Goal: Purchase product/service

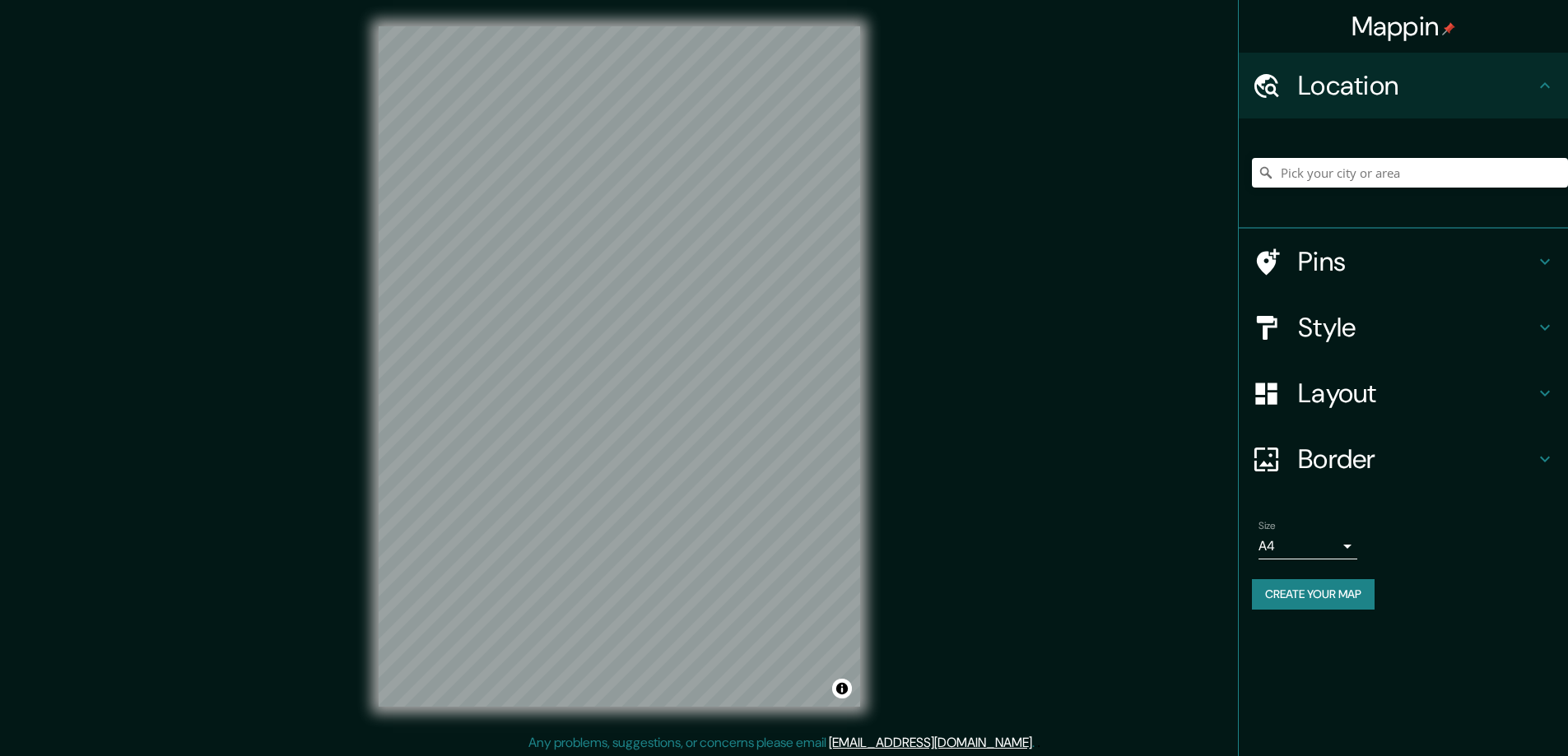
drag, startPoint x: 1302, startPoint y: 327, endPoint x: 1323, endPoint y: 328, distance: 21.0
click at [1303, 326] on h4 "Style" at bounding box center [1416, 328] width 237 height 33
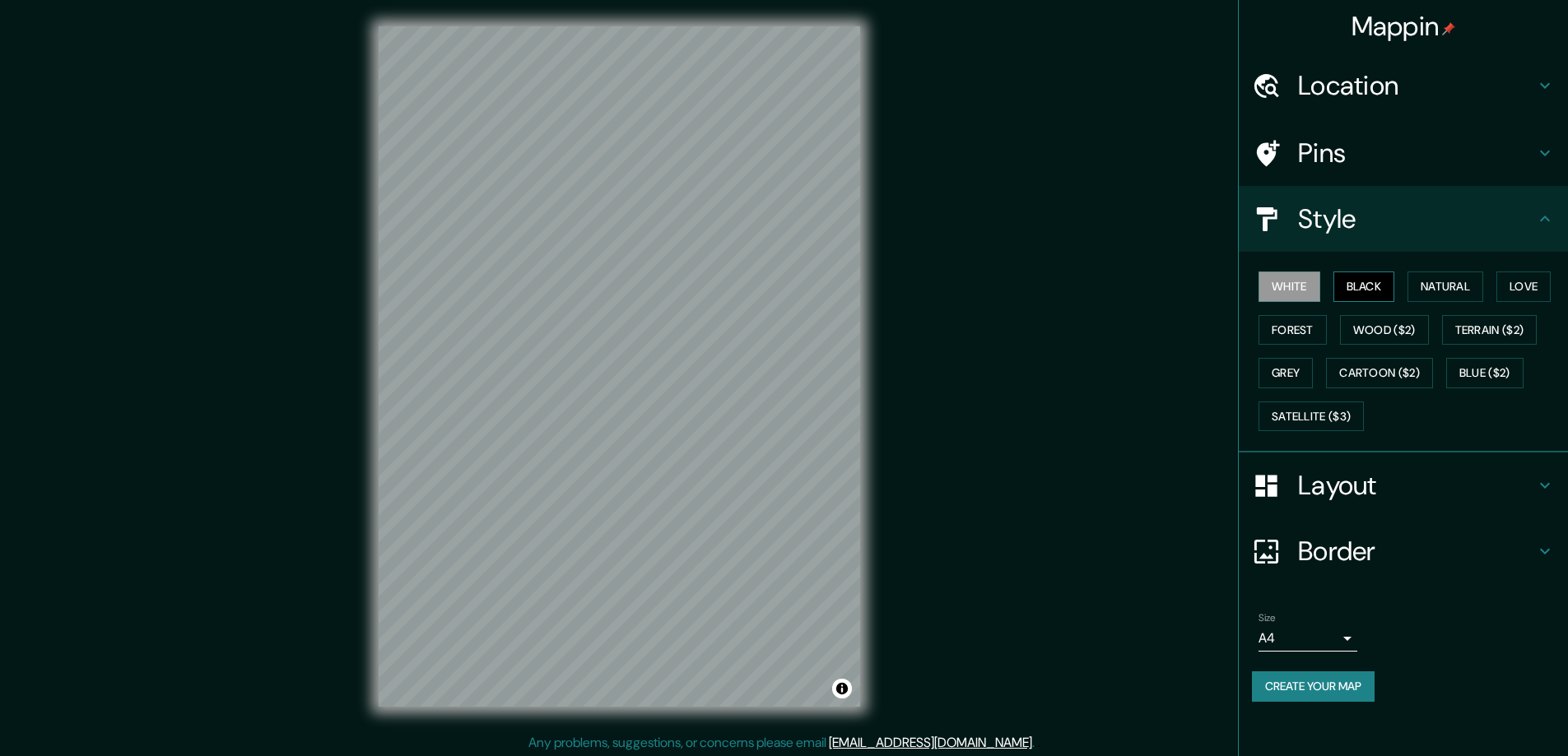
click at [1377, 287] on button "Black" at bounding box center [1364, 287] width 62 height 30
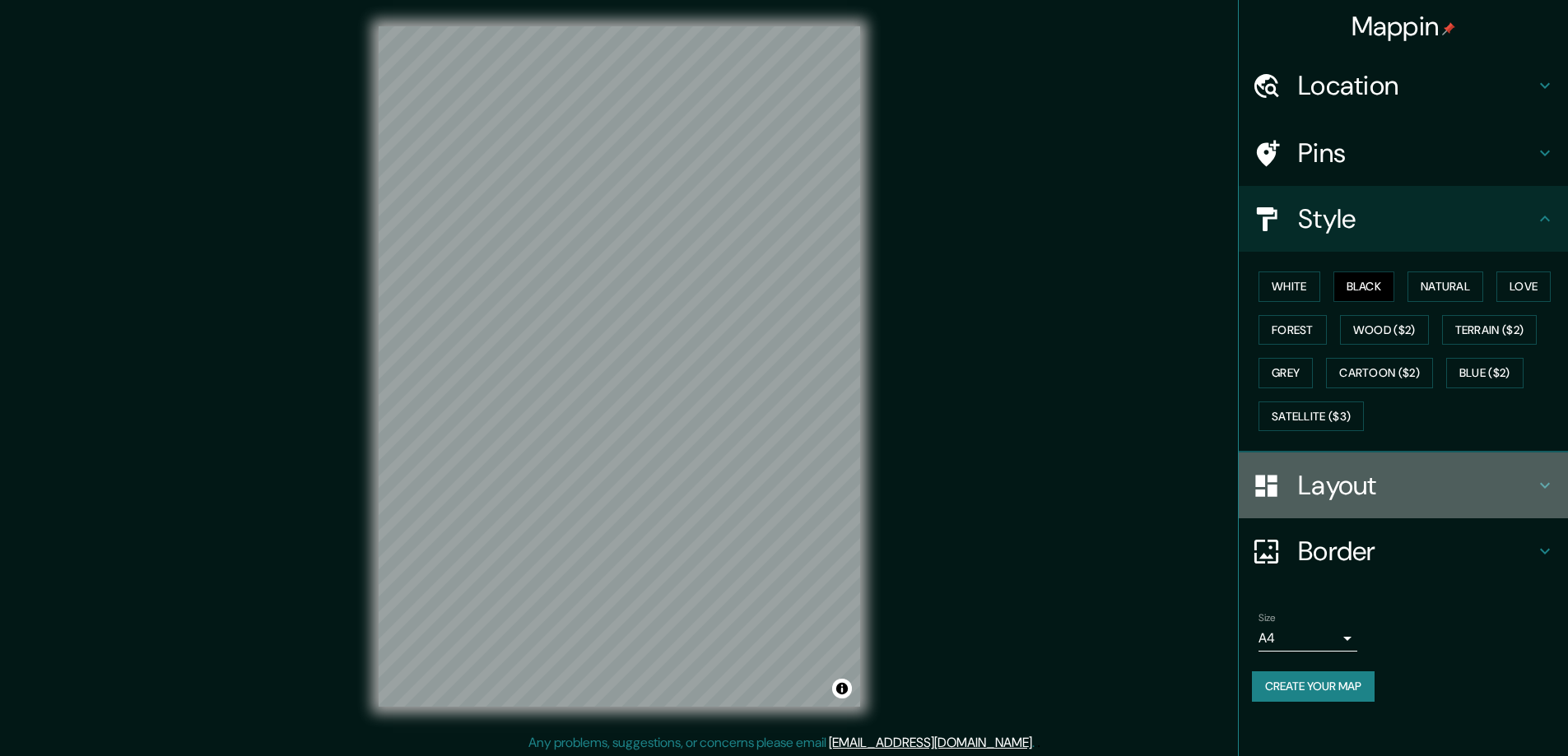
click at [1349, 477] on h4 "Layout" at bounding box center [1416, 486] width 237 height 33
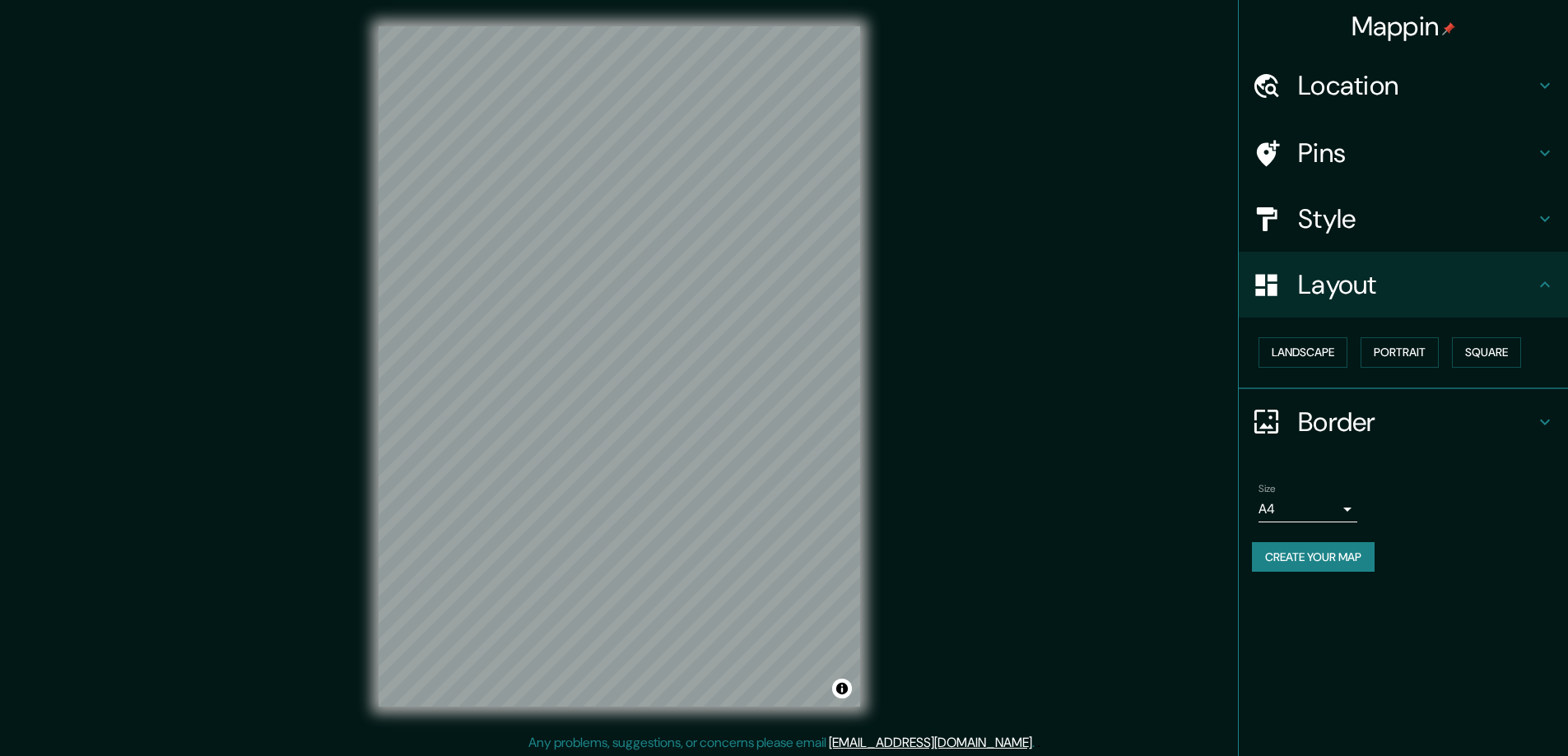
click at [1504, 350] on button "Square" at bounding box center [1487, 352] width 69 height 30
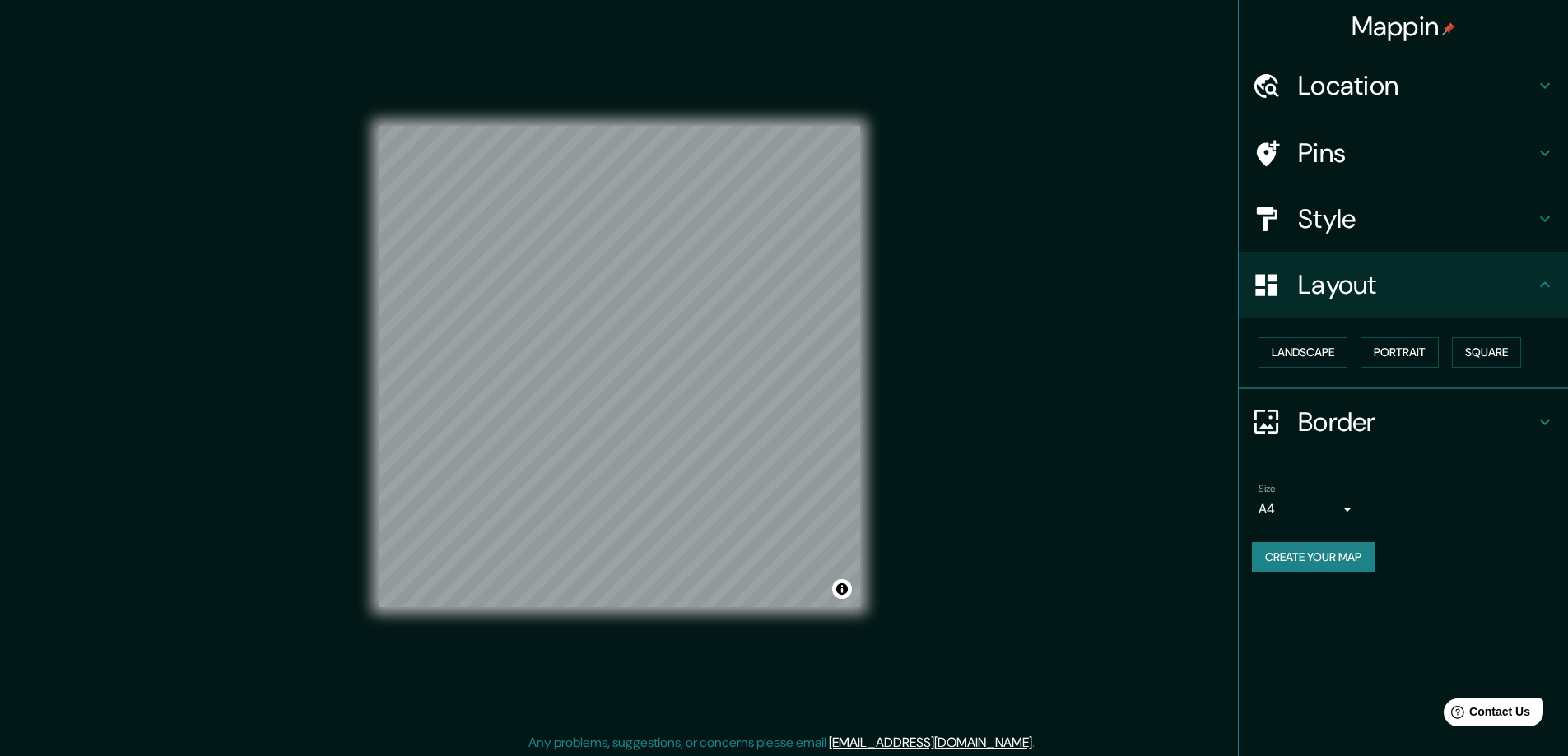
click at [1349, 507] on body "Mappin Location Pins Style Layout Landscape Portrait Square Border Choose a bor…" at bounding box center [784, 378] width 1568 height 756
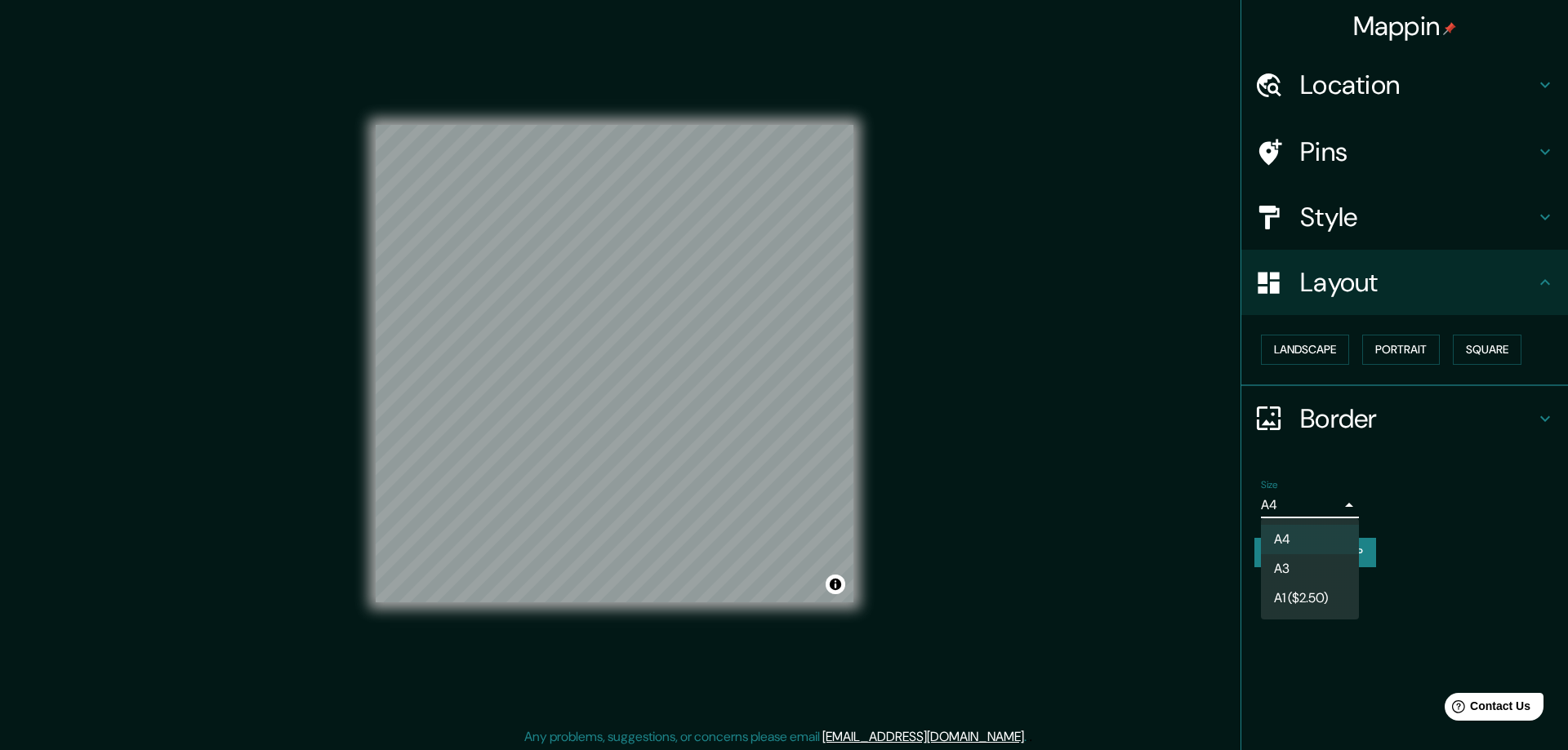
click at [1285, 567] on li "A3" at bounding box center [1309, 569] width 98 height 29
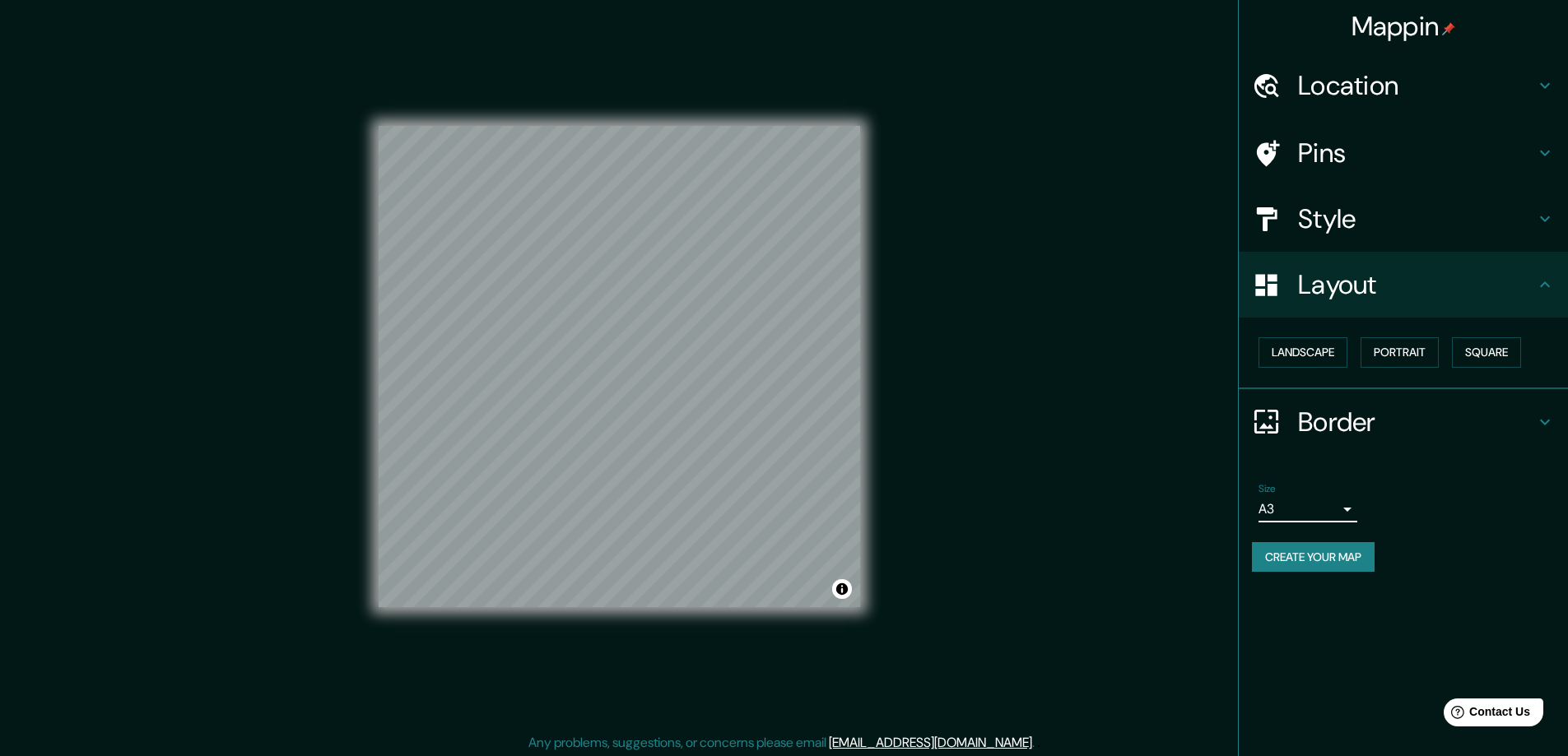
click at [1354, 96] on h4 "Location" at bounding box center [1416, 86] width 237 height 33
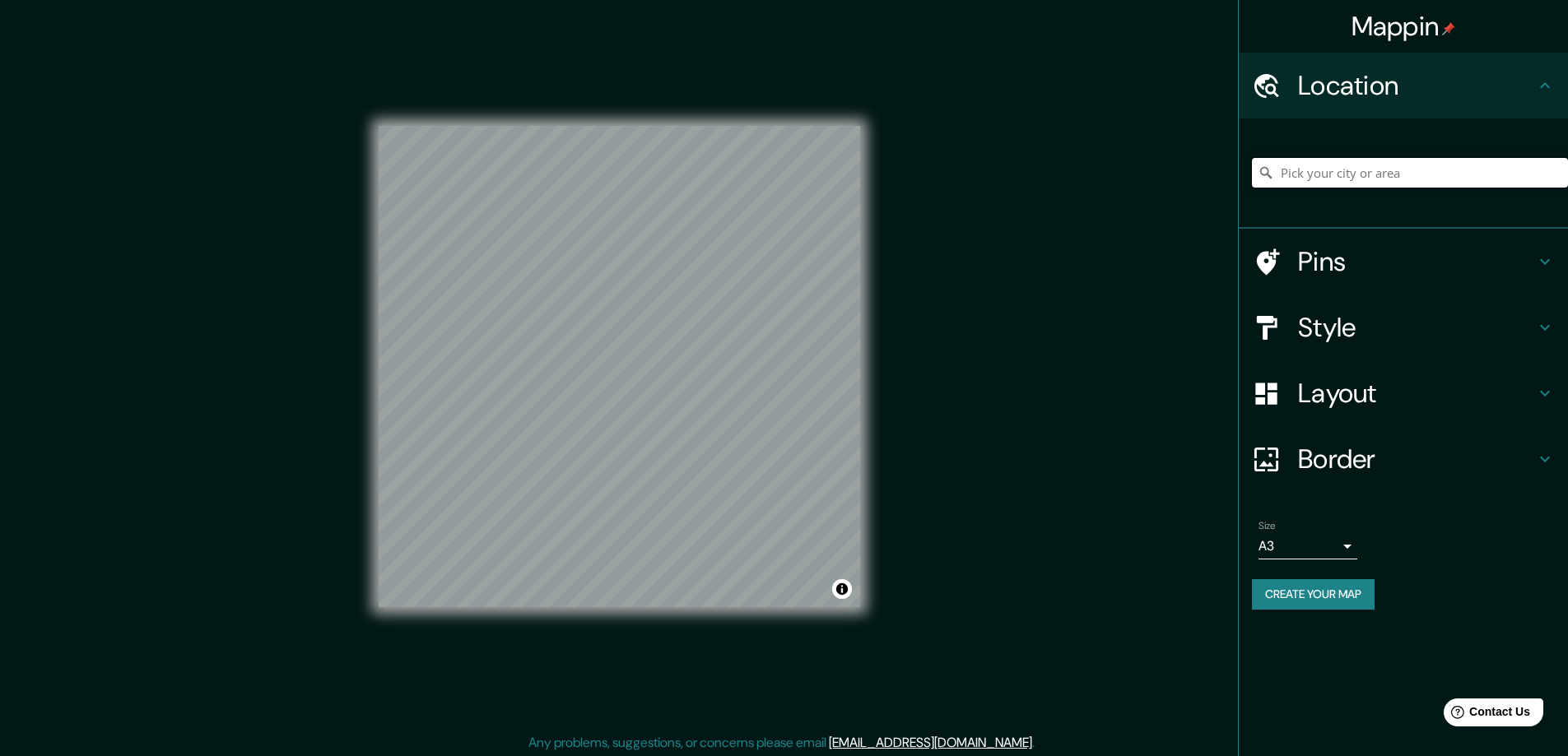
paste input "Massapequa Park, New York 200 Fulton Street"
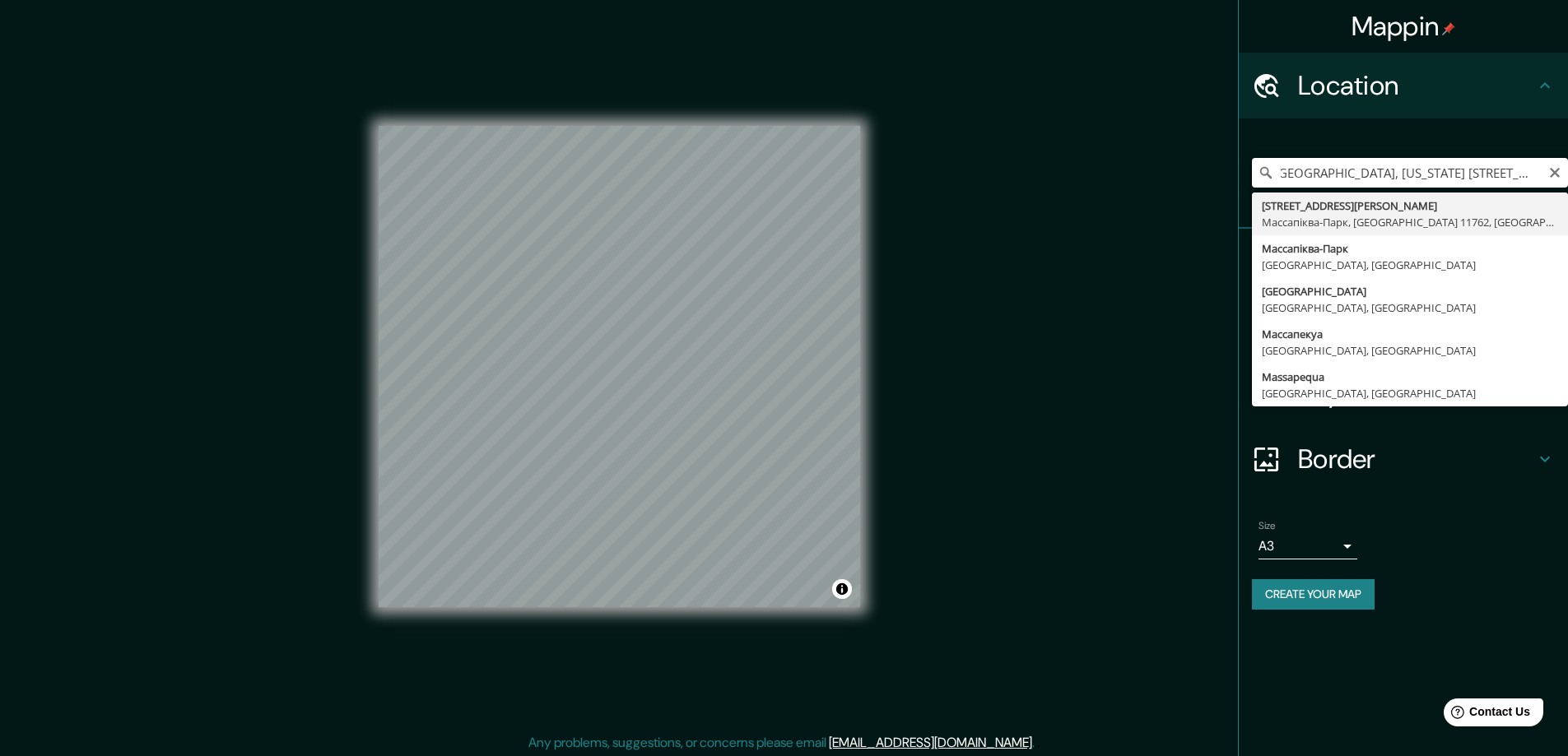
type input "200 Fulton Street, Массапіква-Парк, Нью-Йорк 11762, США"
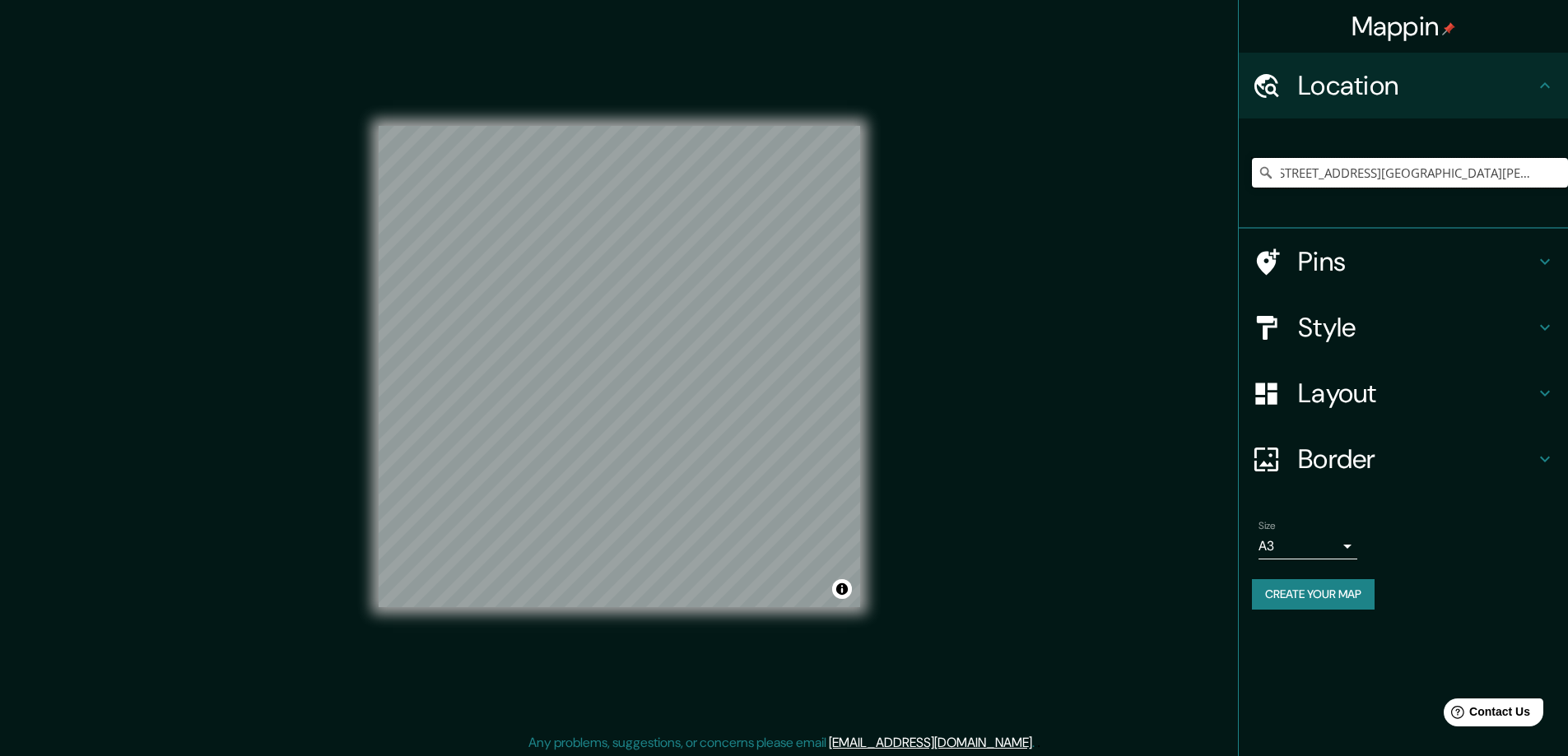
scroll to position [0, 0]
click at [1272, 590] on button "Create your map" at bounding box center [1313, 594] width 122 height 30
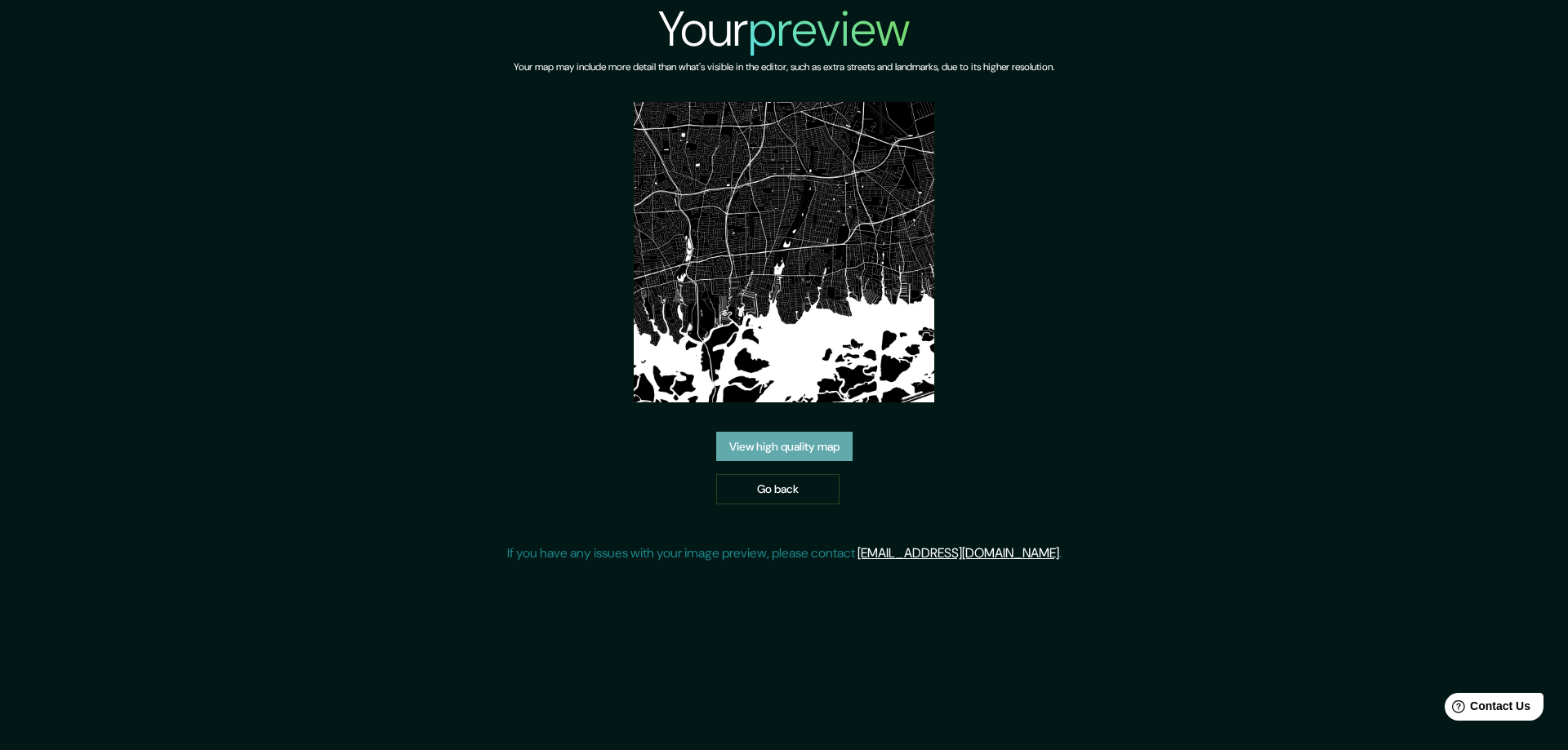
click at [774, 432] on link "View high quality map" at bounding box center [784, 446] width 137 height 30
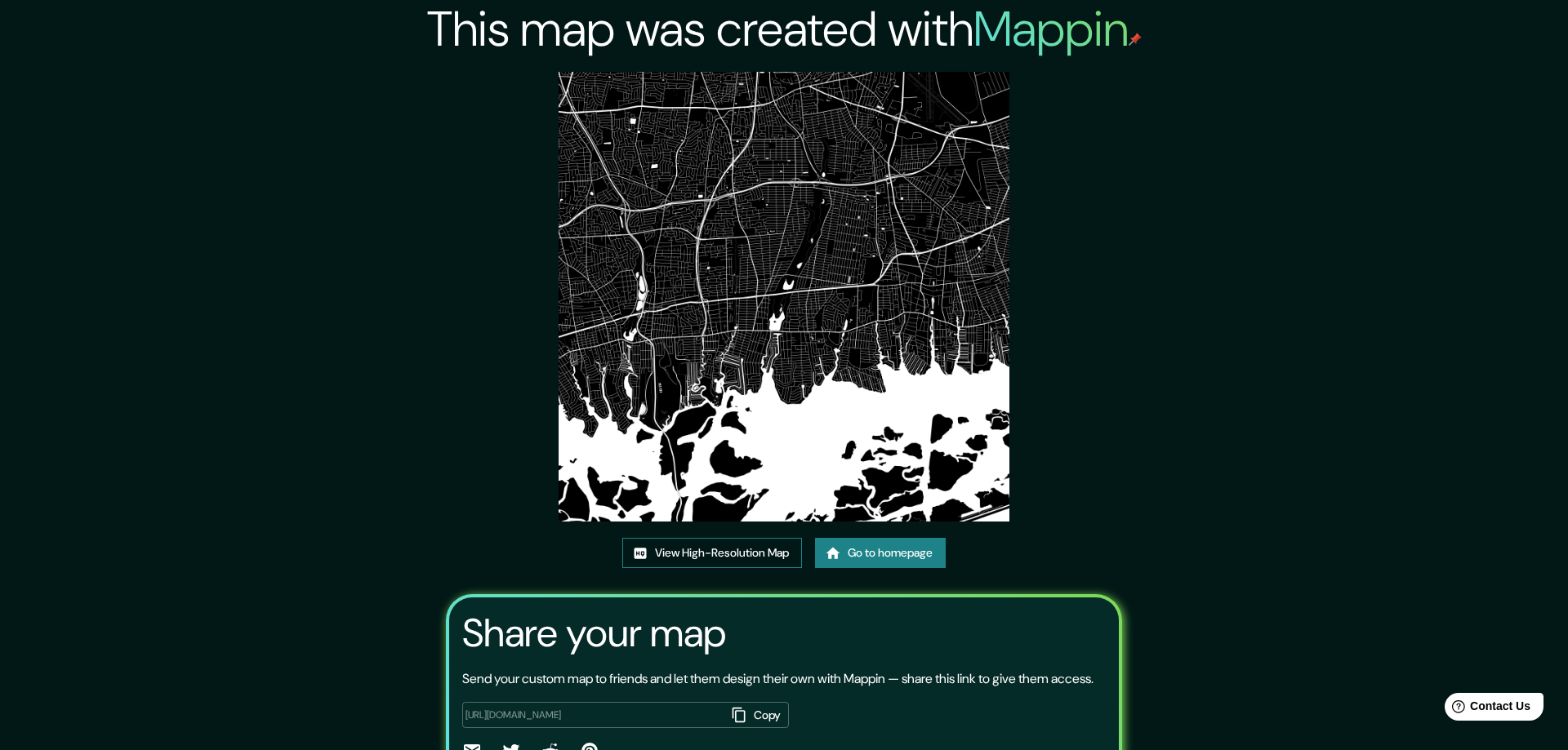
click at [692, 538] on link "View High-Resolution Map" at bounding box center [711, 553] width 180 height 30
click at [879, 538] on link "Go to homepage" at bounding box center [880, 553] width 131 height 30
